Goal: Transaction & Acquisition: Register for event/course

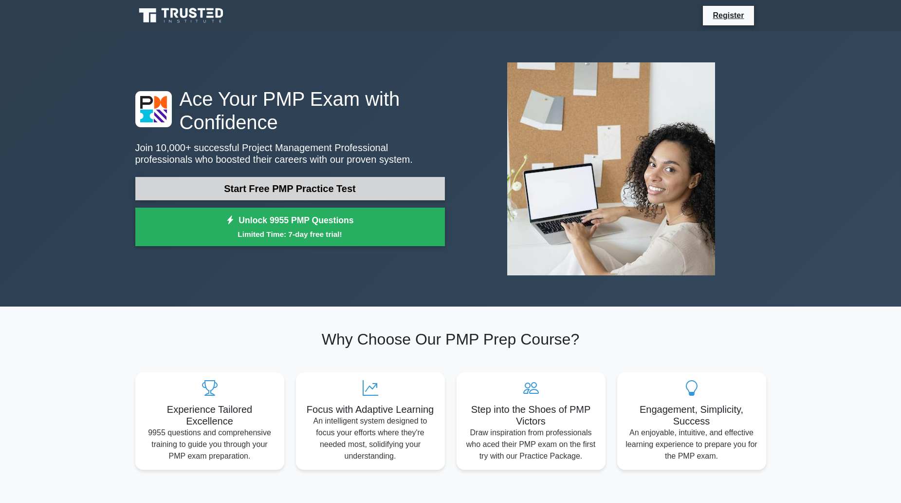
click at [281, 196] on link "Start Free PMP Practice Test" at bounding box center [290, 188] width 310 height 23
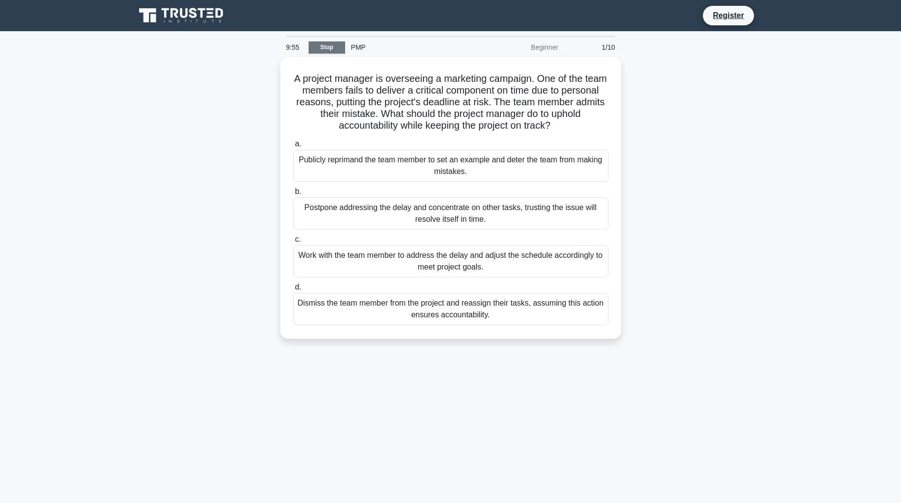
click at [340, 50] on link "Stop" at bounding box center [327, 47] width 37 height 12
